Goal: Task Accomplishment & Management: Complete application form

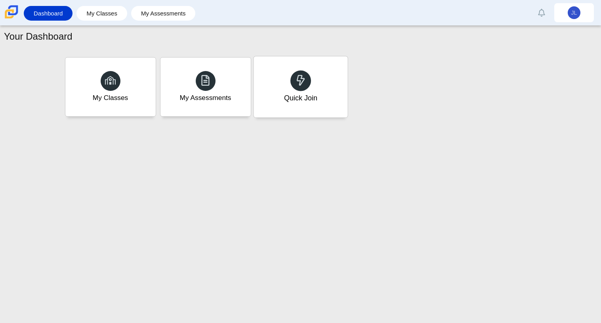
click at [304, 92] on div "Quick Join" at bounding box center [301, 86] width 94 height 61
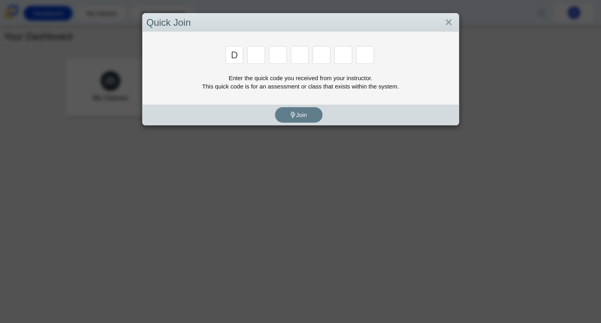
type input "d"
type input "a"
type input "w"
type input "n"
type input "a"
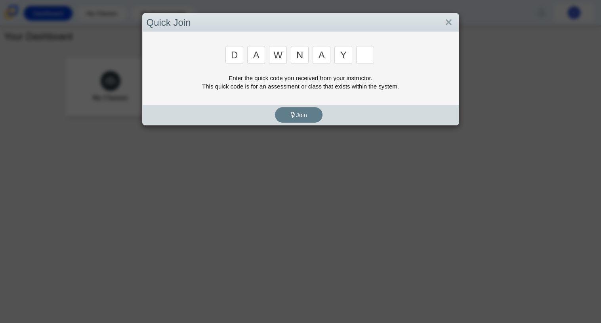
type input "y"
type input "3"
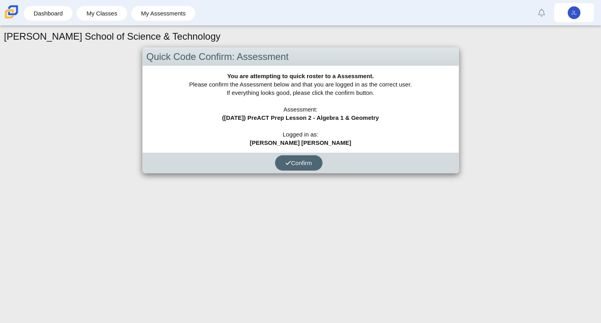
click at [305, 161] on span "Confirm" at bounding box center [298, 162] width 27 height 7
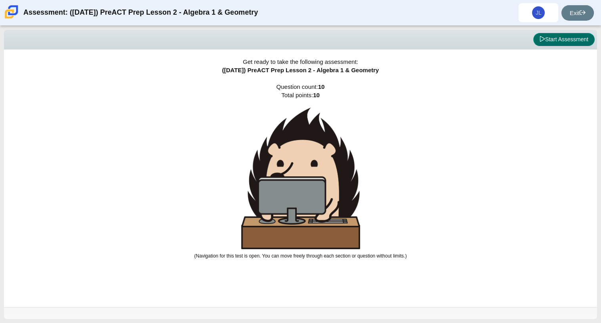
click at [583, 43] on button "Start Assessment" at bounding box center [564, 39] width 61 height 13
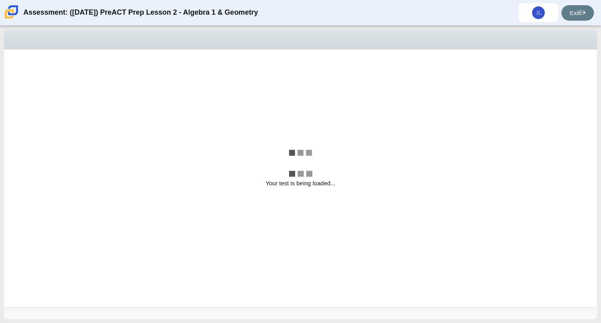
select select "ec95ace6-bebc-42b8-9428-40567494d4da"
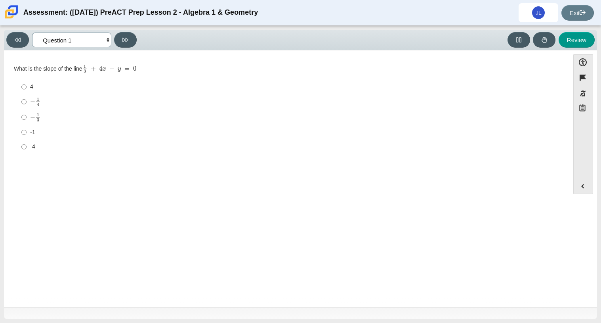
click at [86, 43] on select "Questions Question 1 Question 2 Question 3 Question 4 Question 5 Question 6 Que…" at bounding box center [71, 40] width 79 height 15
click at [189, 130] on div "-1" at bounding box center [293, 132] width 526 height 8
click at [27, 130] on input "-1 -1" at bounding box center [23, 132] width 5 height 14
radio input "true"
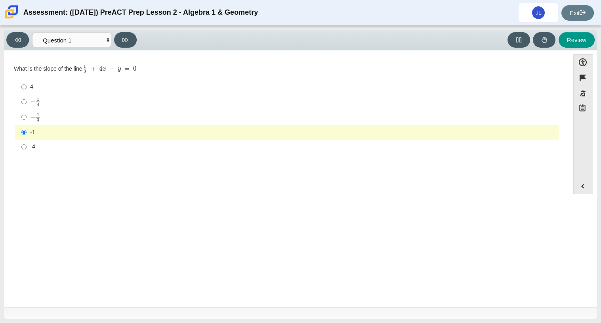
click at [55, 73] on div "What is the slope of the line 1 3 + 4 x − y = 0" at bounding box center [287, 68] width 546 height 9
click at [45, 85] on div "4" at bounding box center [293, 87] width 526 height 8
click at [27, 85] on input "4 4" at bounding box center [23, 87] width 5 height 14
radio input "true"
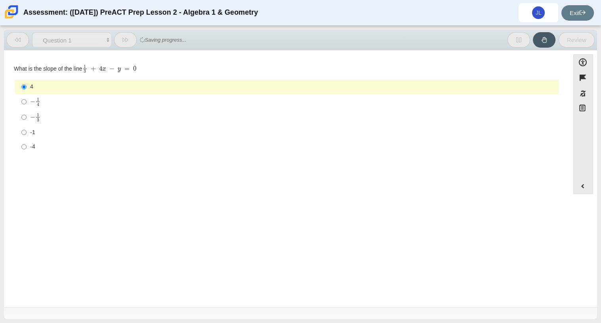
click at [46, 96] on label "− 1 4 negative 1 fourth" at bounding box center [287, 101] width 543 height 15
click at [27, 96] on input "− 1 4 negative 1 fourth" at bounding box center [23, 101] width 5 height 15
radio input "true"
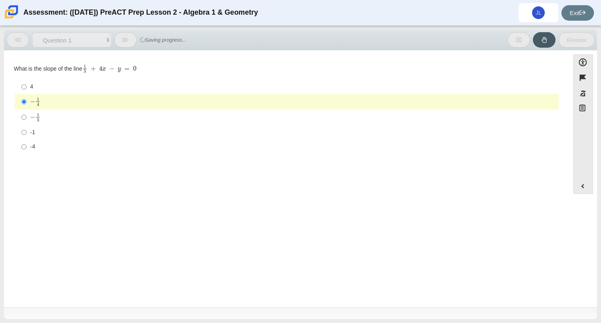
click at [41, 123] on label "− 1 3 negative 1 third" at bounding box center [287, 116] width 543 height 15
click at [27, 123] on input "− 1 3 negative 1 third" at bounding box center [23, 116] width 5 height 15
radio input "true"
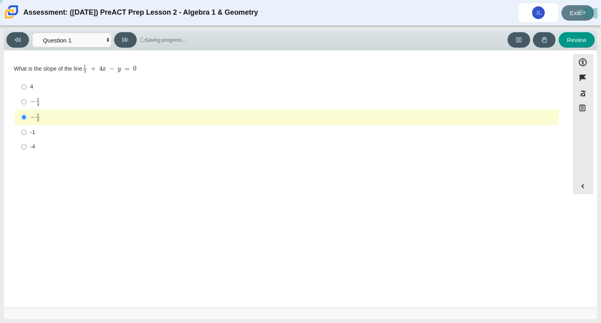
click at [39, 132] on div "-1" at bounding box center [293, 132] width 526 height 8
click at [27, 132] on input "-1 -1" at bounding box center [23, 132] width 5 height 14
radio input "true"
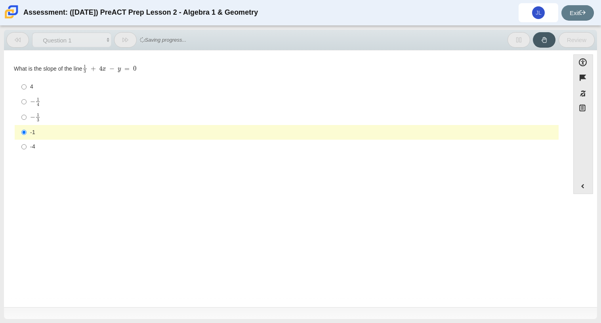
click at [43, 144] on div "-4" at bounding box center [293, 147] width 526 height 8
click at [27, 144] on input "-4 -4" at bounding box center [23, 147] width 5 height 14
radio input "true"
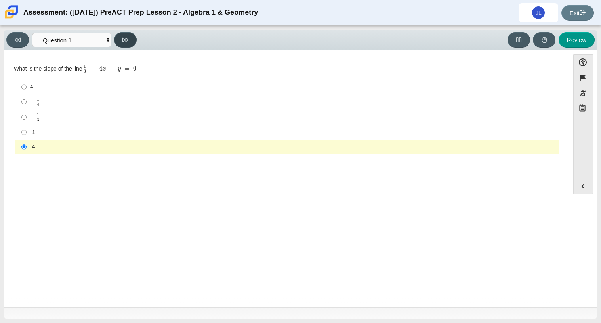
click at [128, 32] on button at bounding box center [125, 39] width 23 height 15
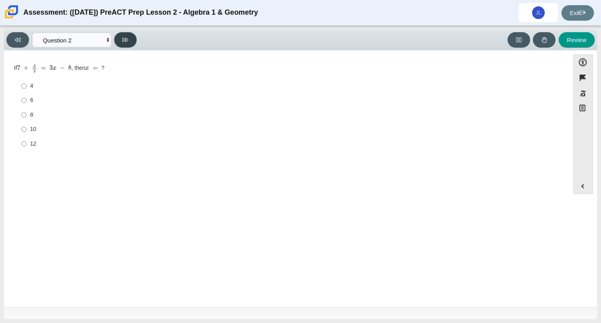
click at [129, 39] on button at bounding box center [125, 39] width 23 height 15
click at [20, 44] on button at bounding box center [17, 39] width 23 height 15
click at [130, 41] on button at bounding box center [125, 39] width 23 height 15
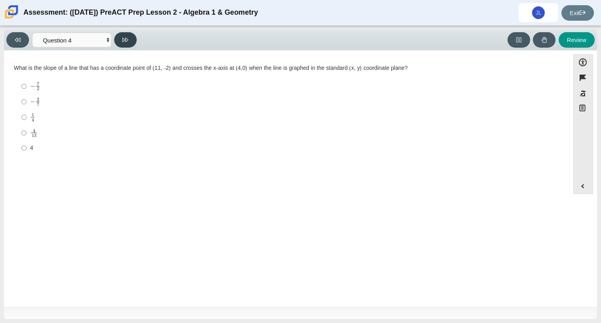
click at [130, 41] on button at bounding box center [125, 39] width 23 height 15
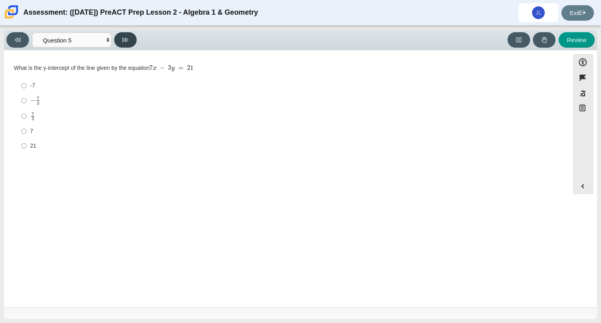
click at [130, 41] on button at bounding box center [125, 39] width 23 height 15
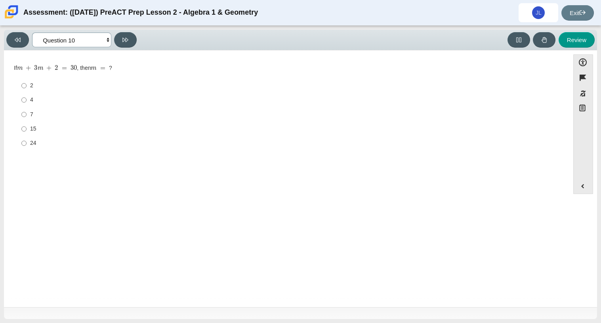
click at [55, 35] on select "Questions Question 1 Question 2 Question 3 Question 4 Question 5 Question 6 Que…" at bounding box center [71, 40] width 79 height 15
click at [32, 33] on select "Questions Question 1 Question 2 Question 3 Question 4 Question 5 Question 6 Que…" at bounding box center [71, 40] width 79 height 15
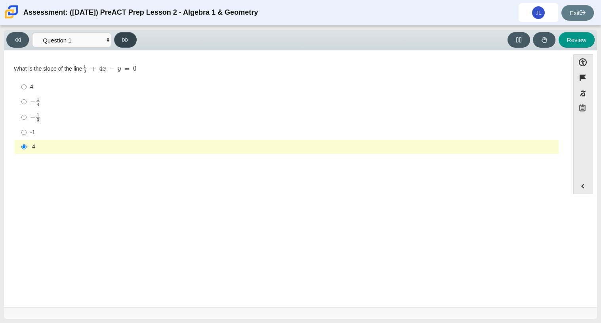
click at [128, 38] on icon at bounding box center [126, 40] width 6 height 4
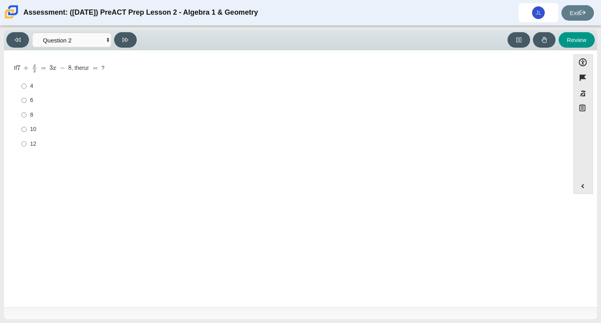
click at [53, 32] on div "Viewing Question 2 of 10 in Pacing Mode Questions Question 1 Question 2 Questio…" at bounding box center [73, 39] width 134 height 15
click at [177, 44] on div "Review" at bounding box center [368, 39] width 456 height 15
click at [129, 38] on button at bounding box center [125, 39] width 23 height 15
click at [21, 41] on button at bounding box center [17, 39] width 23 height 15
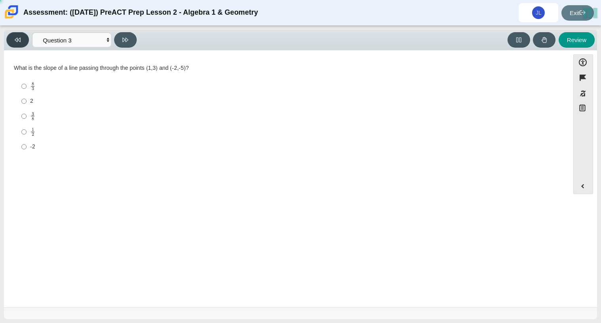
click at [21, 41] on button at bounding box center [17, 39] width 23 height 15
select select "ec95ace6-bebc-42b8-9428-40567494d4da"
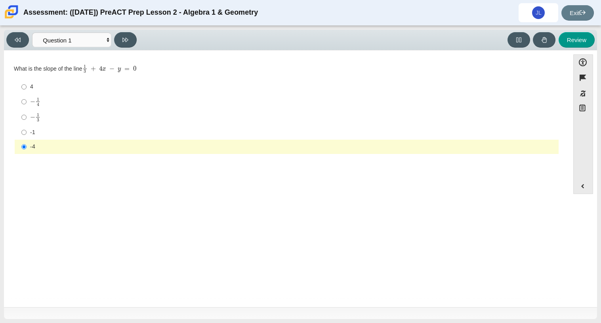
click at [52, 132] on div "-1" at bounding box center [293, 132] width 526 height 8
click at [27, 132] on input "-1 -1" at bounding box center [23, 132] width 5 height 14
radio input "true"
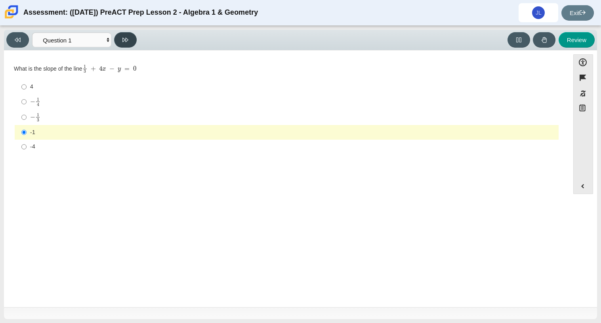
click at [123, 35] on button at bounding box center [125, 39] width 23 height 15
select select "489dcffd-4e6a-49cf-a9d6-ad1d4a911a4e"
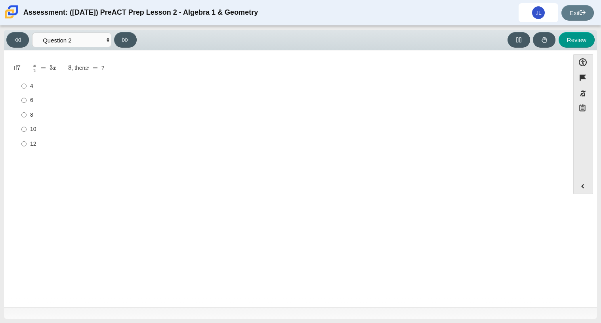
click at [29, 101] on label "6 6" at bounding box center [287, 100] width 543 height 14
click at [27, 101] on input "6 6" at bounding box center [23, 100] width 5 height 14
radio input "true"
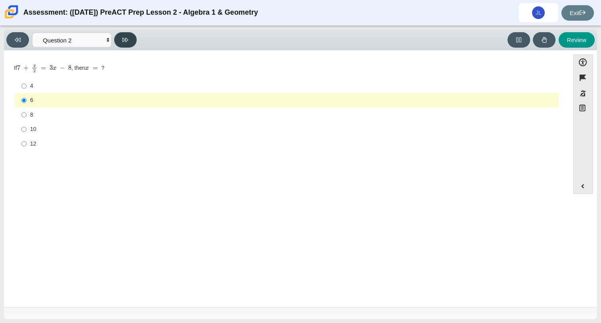
click at [126, 38] on icon at bounding box center [126, 40] width 6 height 4
select select "ed62e223-81bd-4cbf-ab48-ab975844bd1f"
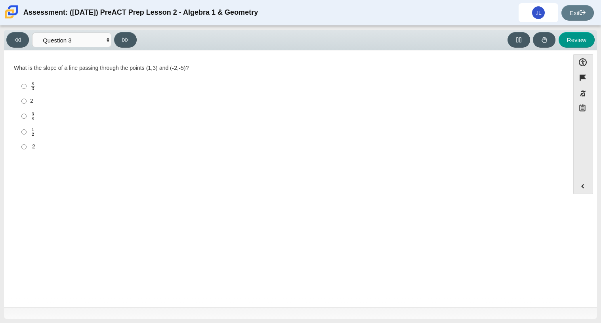
click at [32, 114] on mjx-c "Assessment items" at bounding box center [33, 113] width 2 height 3
click at [27, 114] on input "3 8 3 eighths" at bounding box center [23, 115] width 5 height 15
radio input "true"
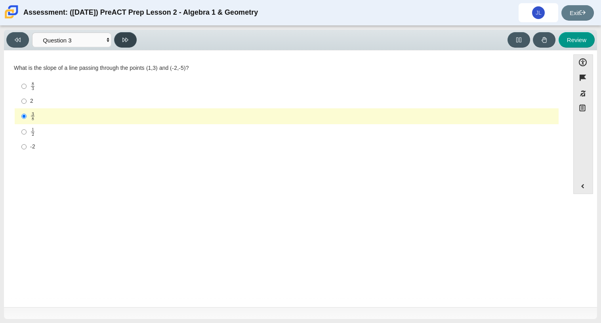
click at [123, 42] on icon at bounding box center [126, 40] width 6 height 6
select select "14773eaf-2ca1-47ae-afe7-a624a56f34b3"
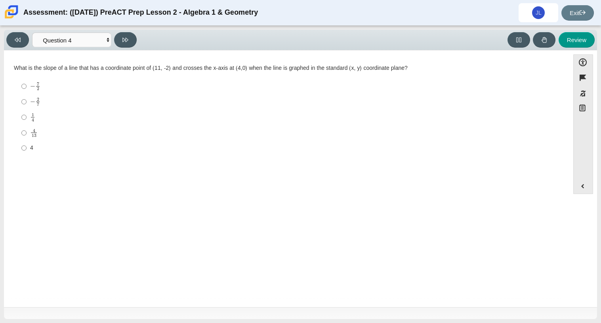
click at [43, 101] on div "− 2 7" at bounding box center [293, 101] width 526 height 9
click at [27, 101] on input "− 2 7 negative 2 sevenths" at bounding box center [23, 101] width 5 height 15
radio input "true"
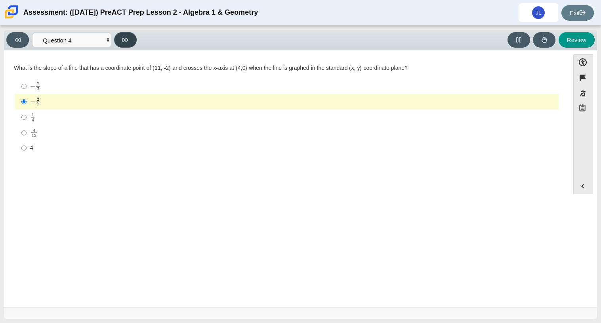
click at [124, 42] on icon at bounding box center [126, 40] width 6 height 6
select select "ce81fe10-bf29-4b5e-8bd7-4f47f2fed4d8"
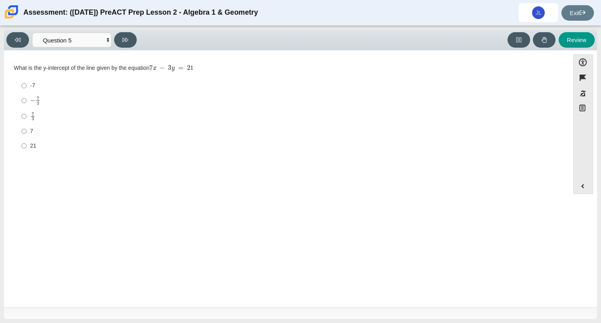
click at [40, 116] on div "7 3" at bounding box center [293, 116] width 526 height 9
click at [27, 116] on input "7 3 7 thirds" at bounding box center [23, 115] width 5 height 15
radio input "true"
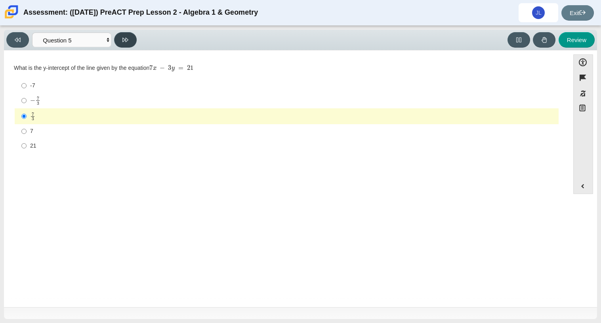
click at [123, 38] on icon at bounding box center [126, 40] width 6 height 4
select select "bbf5d072-3e0b-44c4-9a12-6e7c9033f65b"
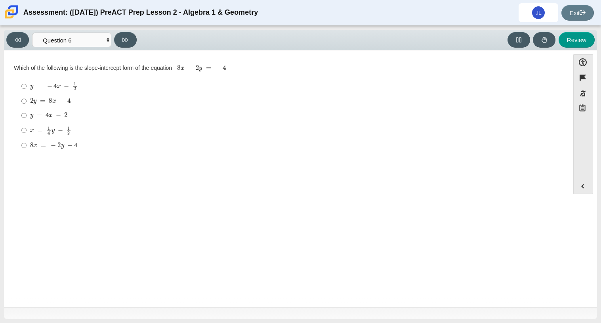
click at [50, 100] on mjx-c "Assessment items" at bounding box center [50, 100] width 3 height 5
click at [27, 100] on input "2 y = 8 x − 4 2 y = 8 x − 4" at bounding box center [23, 101] width 5 height 14
radio input "true"
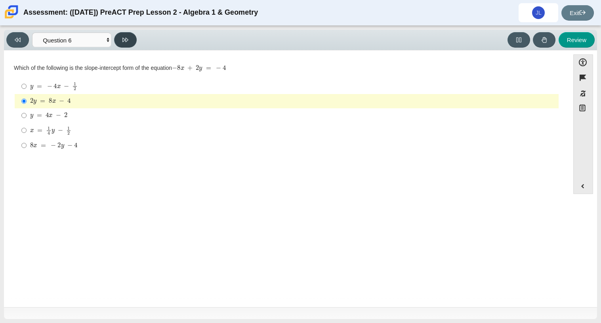
click at [129, 37] on button at bounding box center [125, 39] width 23 height 15
select select "96b71634-eacb-4f7e-8aef-411727d9bcba"
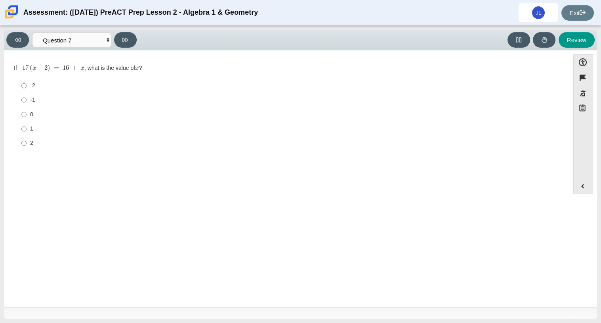
click at [38, 133] on label "1 1" at bounding box center [287, 129] width 543 height 14
click at [27, 133] on input "1 1" at bounding box center [23, 129] width 5 height 14
radio input "true"
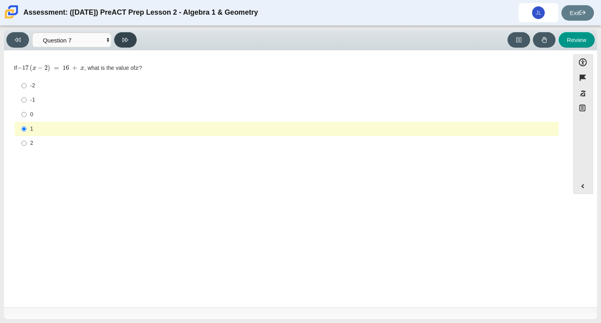
click at [124, 44] on button at bounding box center [125, 39] width 23 height 15
select select "210571de-36a6-4d8e-a361-ceff8ef801dc"
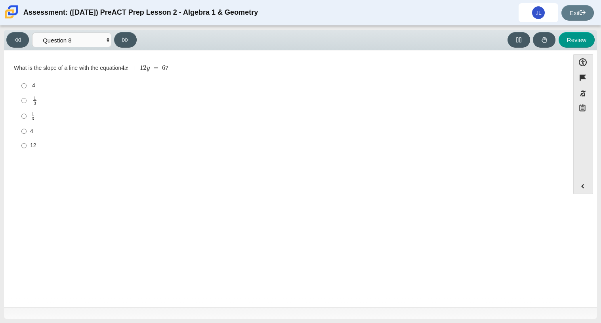
click at [40, 103] on div "- 1 3" at bounding box center [293, 100] width 526 height 9
click at [27, 103] on input "- 1 3 -1 third" at bounding box center [23, 100] width 5 height 15
radio input "true"
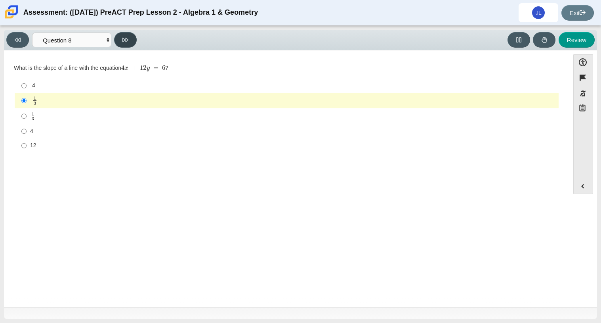
click at [126, 42] on icon at bounding box center [126, 40] width 6 height 6
select select "97f4f5fa-a52e-4fed-af51-565bfcdf47cb"
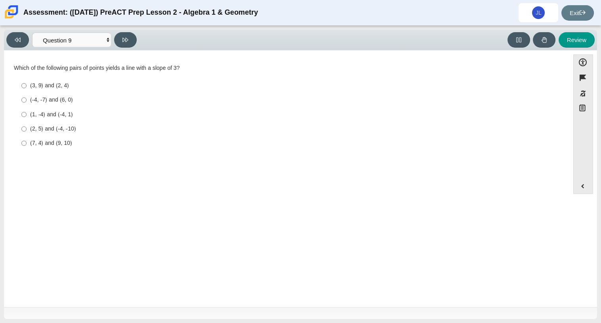
click at [67, 100] on div "(-4, -7) and (6, 0)" at bounding box center [293, 100] width 526 height 8
click at [27, 100] on input "(-4, -7) and (6, 0) (-4, -7) and (6, 0)" at bounding box center [23, 100] width 5 height 14
radio input "true"
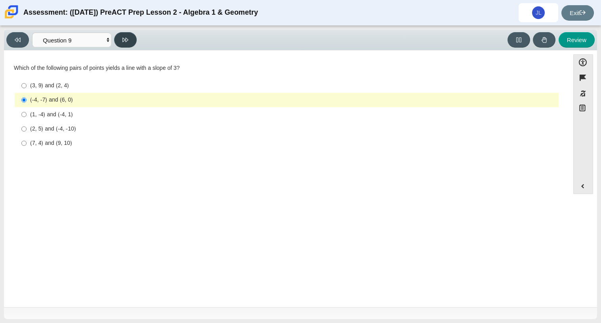
click at [124, 38] on icon at bounding box center [126, 40] width 6 height 6
select select "89427bb7-e313-4f00-988f-8b8255897029"
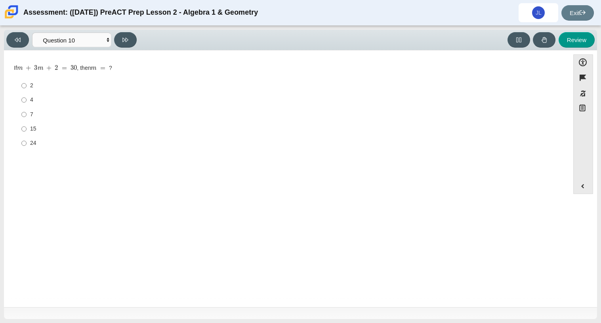
click at [31, 119] on label "7 7" at bounding box center [287, 114] width 543 height 14
click at [27, 119] on input "7 7" at bounding box center [23, 114] width 5 height 14
radio input "true"
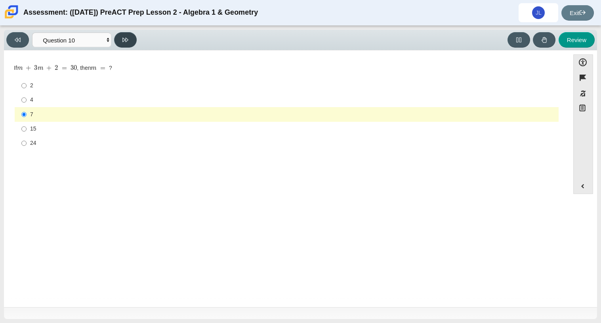
click at [127, 39] on icon at bounding box center [126, 40] width 6 height 6
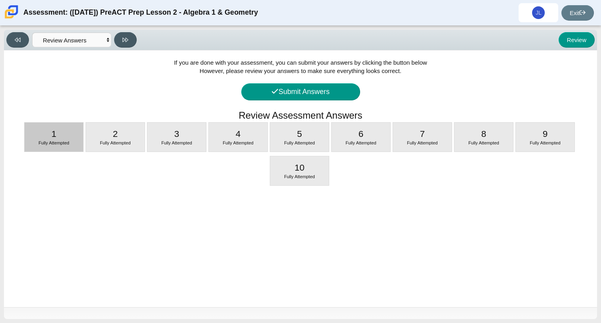
click at [70, 143] on div "Fully Attempted" at bounding box center [54, 143] width 59 height 6
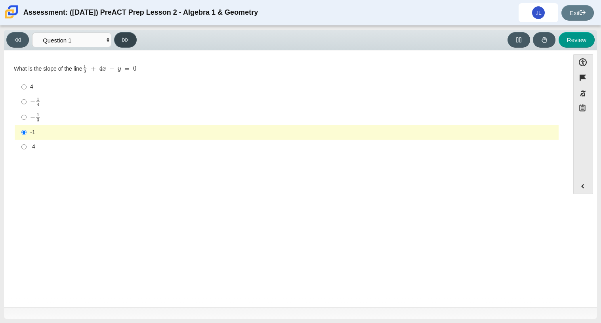
click at [128, 37] on icon at bounding box center [126, 40] width 6 height 6
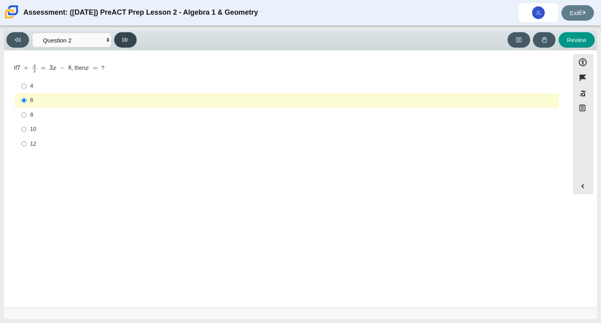
click at [124, 41] on icon at bounding box center [126, 40] width 6 height 6
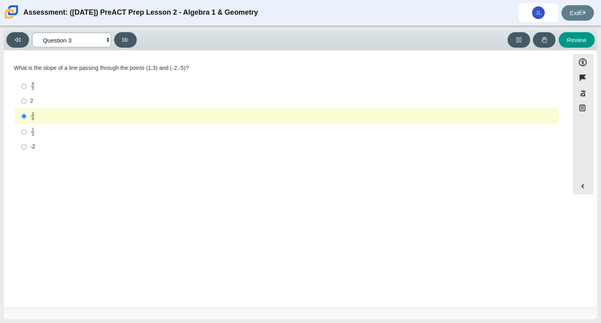
click at [89, 38] on select "Questions Question 1 Question 2 Question 3 Question 4 Question 5 Question 6 Que…" at bounding box center [71, 40] width 79 height 15
select select "review"
click at [32, 33] on select "Questions Question 1 Question 2 Question 3 Question 4 Question 5 Question 6 Que…" at bounding box center [71, 40] width 79 height 15
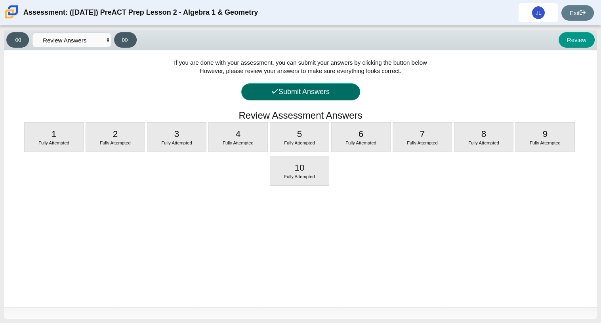
click at [303, 89] on button "Submit Answers" at bounding box center [300, 91] width 119 height 17
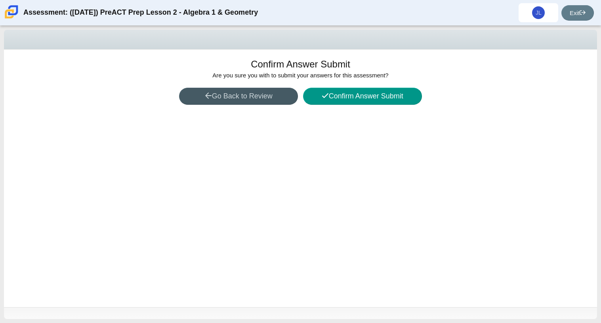
click at [342, 81] on div "Confirm Answer Submit Are you sure you with to submit your answers for this ass…" at bounding box center [301, 178] width 594 height 257
click at [335, 90] on button "Confirm Answer Submit" at bounding box center [362, 96] width 119 height 17
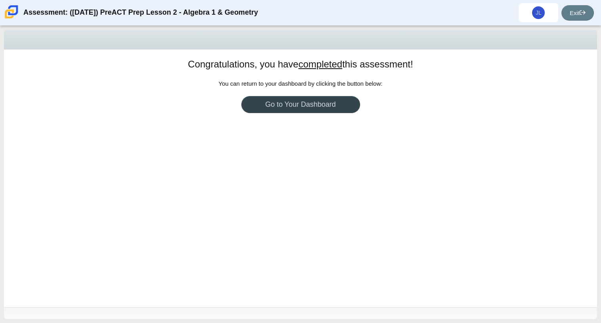
click at [312, 106] on link "Go to Your Dashboard" at bounding box center [300, 104] width 119 height 17
